Goal: Information Seeking & Learning: Learn about a topic

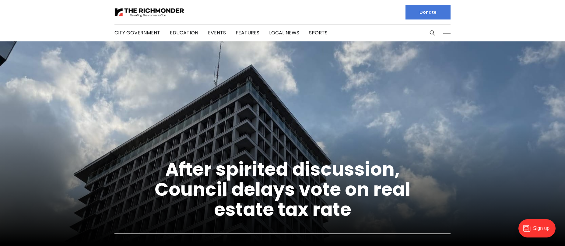
click at [177, 26] on li "Education" at bounding box center [184, 32] width 28 height 33
click at [177, 29] on li "Education" at bounding box center [184, 32] width 28 height 33
click at [176, 30] on link "Education" at bounding box center [184, 32] width 28 height 7
